Goal: Find specific page/section: Find specific page/section

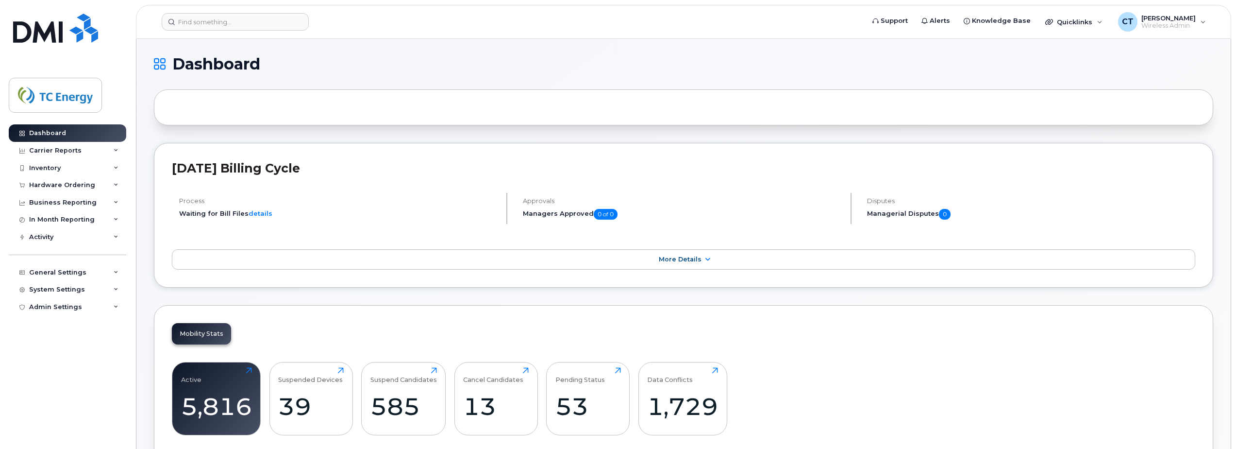
scroll to position [206, 0]
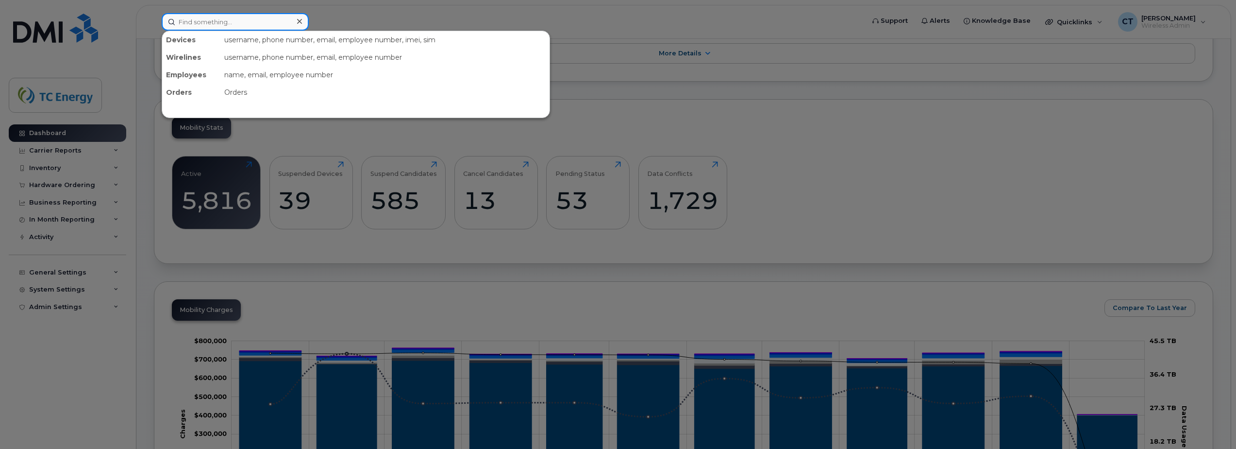
click at [212, 24] on input at bounding box center [235, 21] width 147 height 17
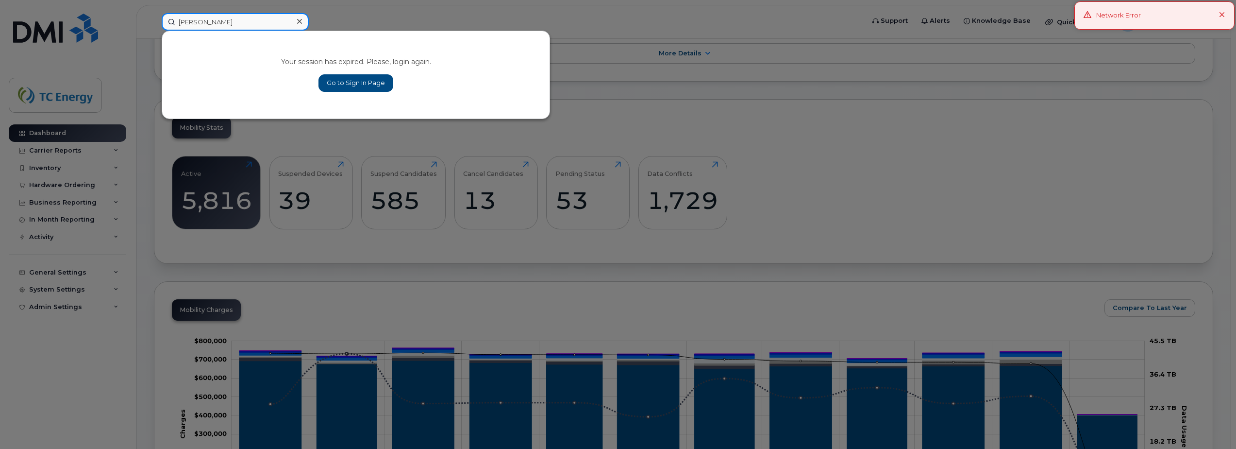
type input "[PERSON_NAME]"
click at [359, 92] on div "Your session has expired. Please, login again. Go to Sign In Page" at bounding box center [355, 74] width 387 height 87
click at [366, 84] on link "Go to Sign In Page" at bounding box center [355, 82] width 75 height 17
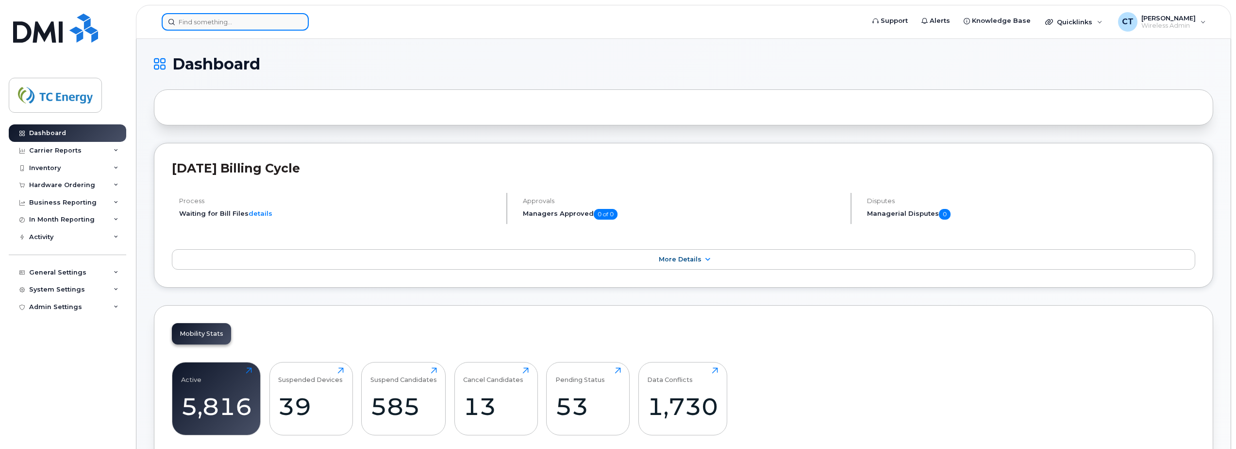
click at [245, 27] on input at bounding box center [235, 21] width 147 height 17
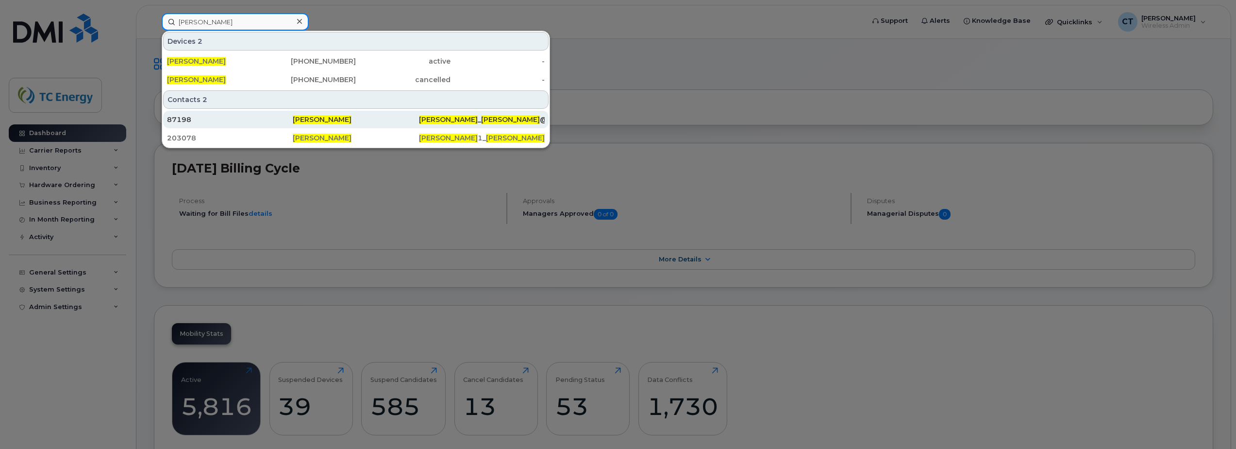
type input "travis nelson"
click at [316, 118] on span "Travis Nelson" at bounding box center [322, 119] width 59 height 9
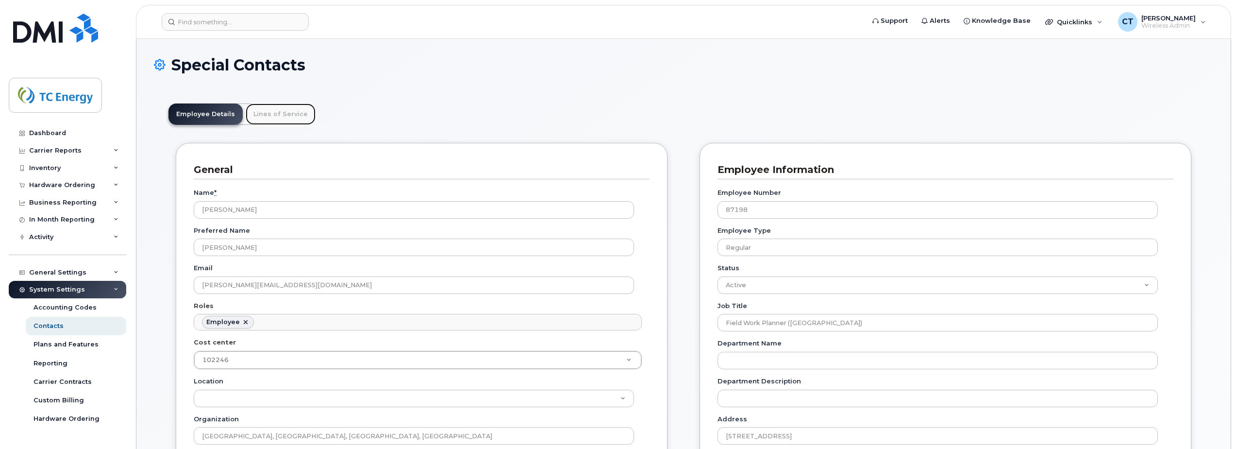
click at [271, 111] on link "Lines of Service" at bounding box center [281, 113] width 70 height 21
